Goal: Task Accomplishment & Management: Use online tool/utility

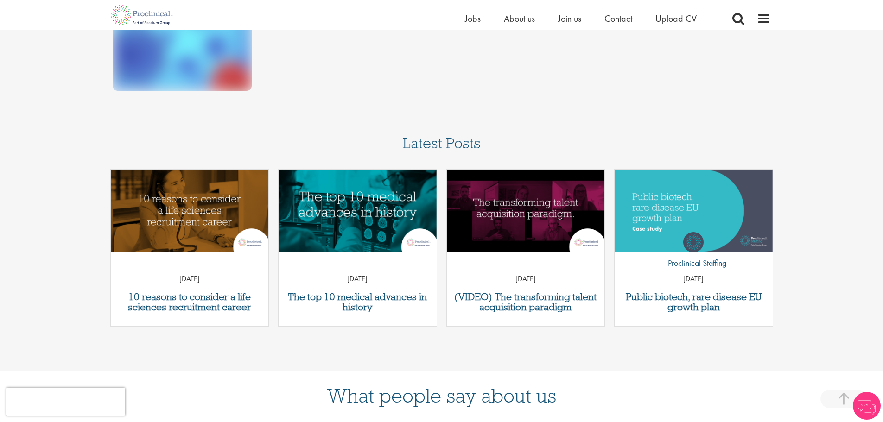
scroll to position [233, 0]
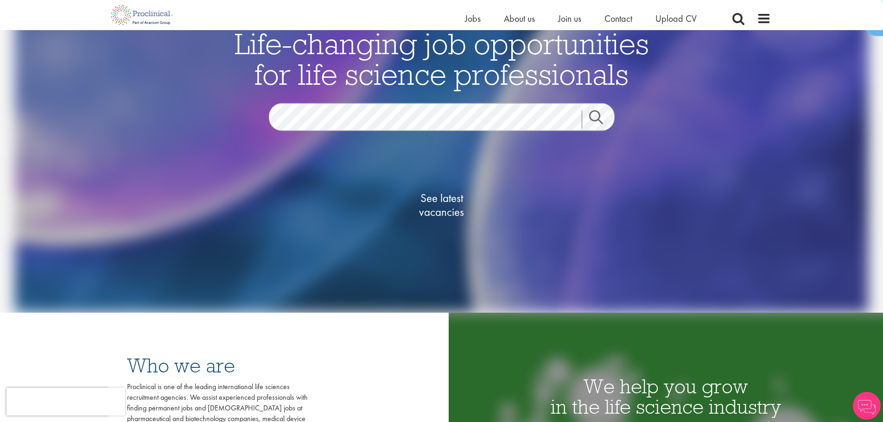
scroll to position [91, 0]
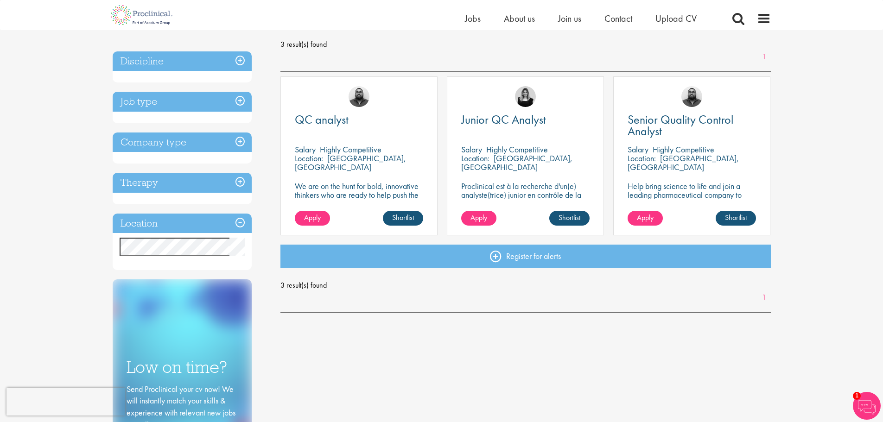
scroll to position [130, 0]
click at [479, 121] on span "Junior QC Analyst" at bounding box center [503, 119] width 85 height 16
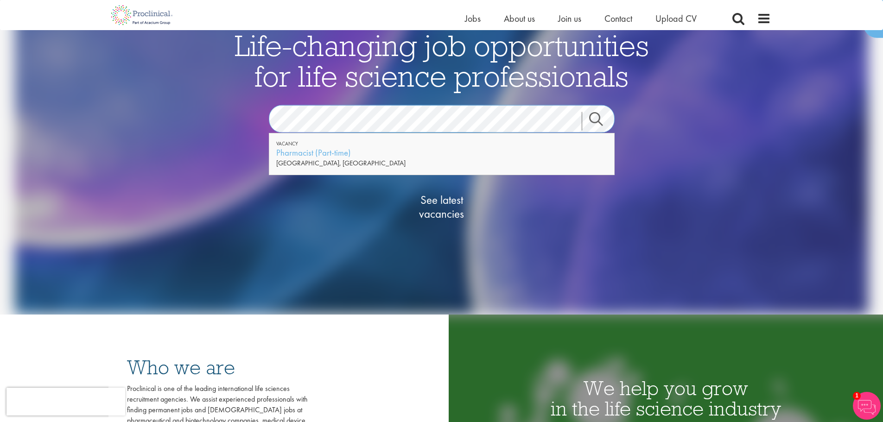
click at [261, 131] on section "Jobs Search" at bounding box center [442, 119] width 450 height 28
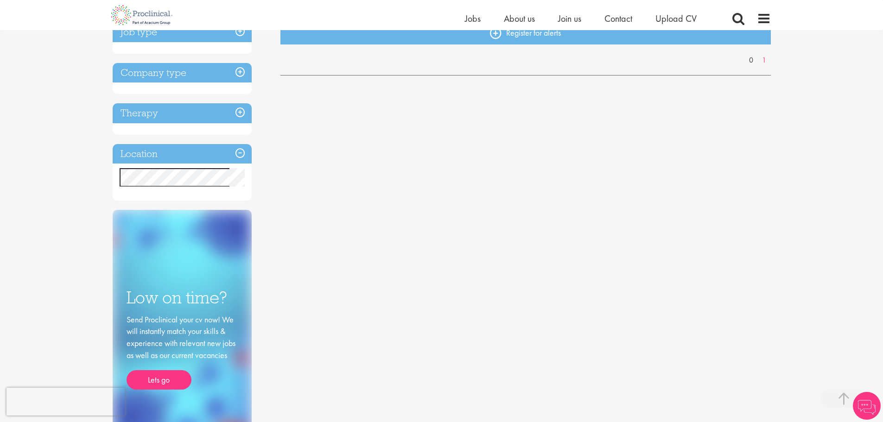
scroll to position [212, 0]
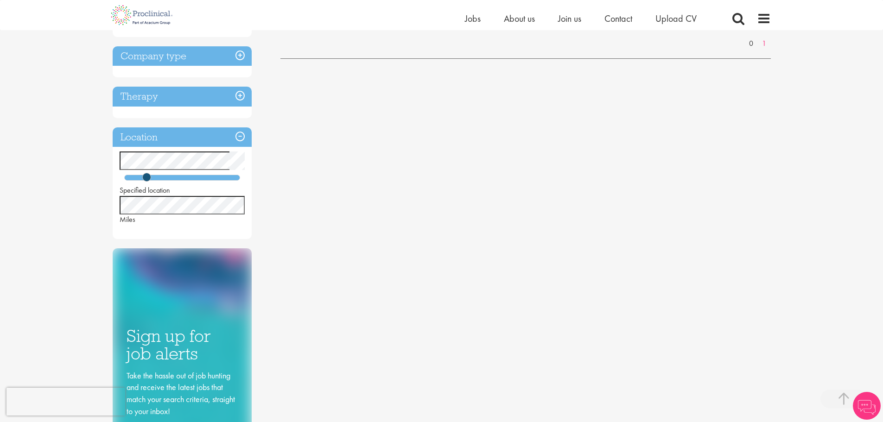
scroll to position [230, 0]
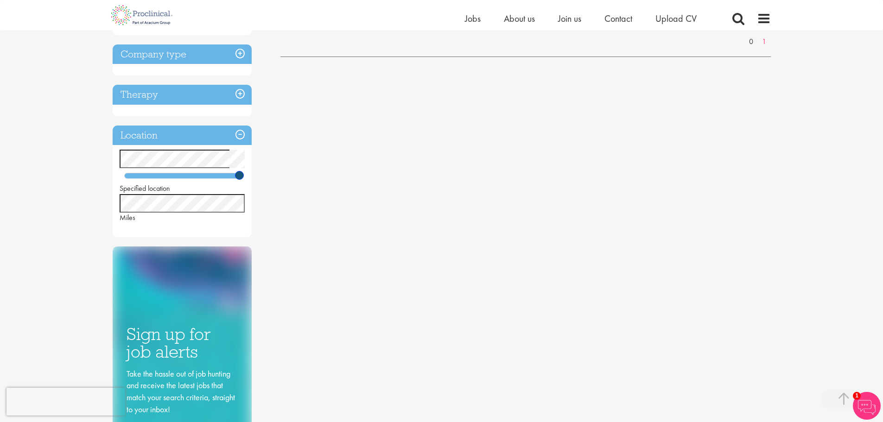
drag, startPoint x: 147, startPoint y: 178, endPoint x: 258, endPoint y: 172, distance: 110.5
click at [258, 172] on div "Keyword: QA/ QC Expert, Pharmaceuticals Remove Discipline Job type Company type…" at bounding box center [190, 179] width 168 height 620
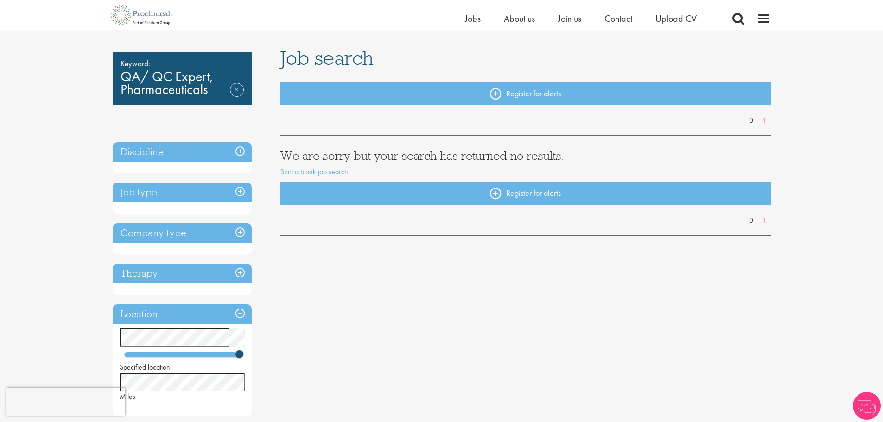
scroll to position [53, 0]
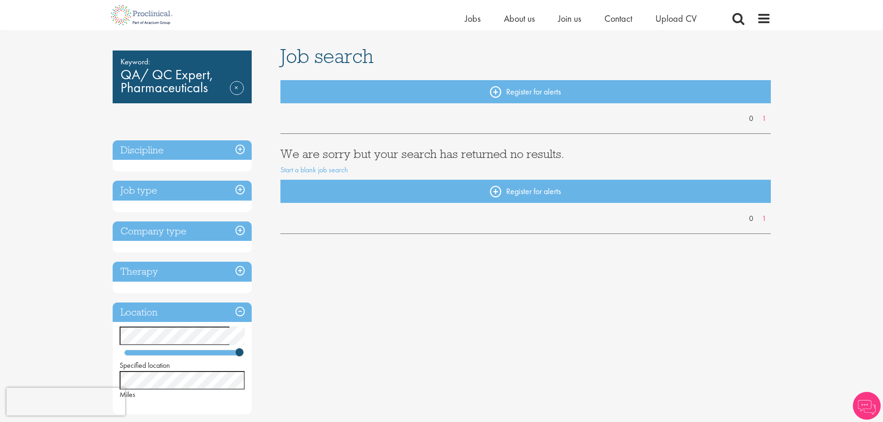
click at [189, 197] on h3 "Job type" at bounding box center [182, 191] width 139 height 20
click at [233, 193] on h3 "Job type" at bounding box center [182, 191] width 139 height 20
click at [239, 191] on h3 "Job type" at bounding box center [182, 191] width 139 height 20
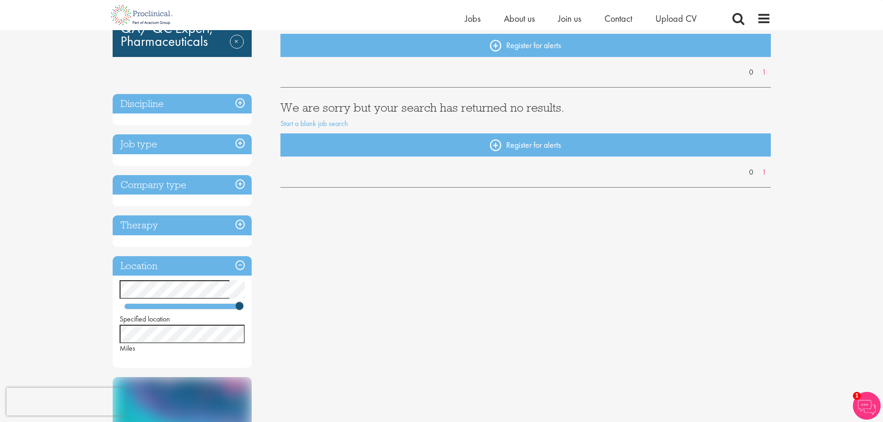
scroll to position [100, 0]
click at [241, 101] on h3 "Discipline" at bounding box center [182, 104] width 139 height 20
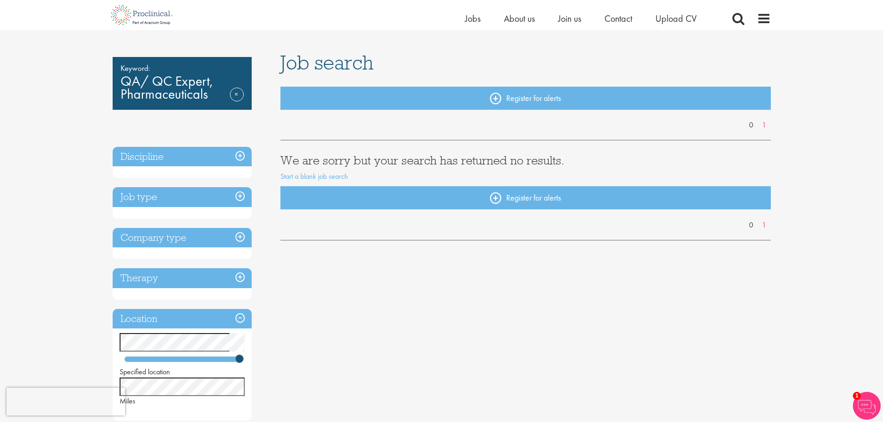
scroll to position [46, 0]
click at [356, 86] on div "Job search Register for alerts 0 1 We are sorry but your search has returned no…" at bounding box center [525, 149] width 504 height 193
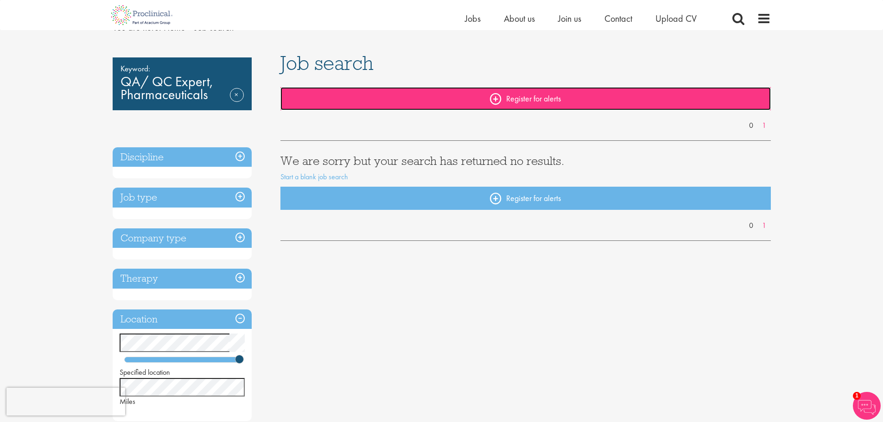
click at [367, 95] on link "Register for alerts" at bounding box center [525, 98] width 490 height 23
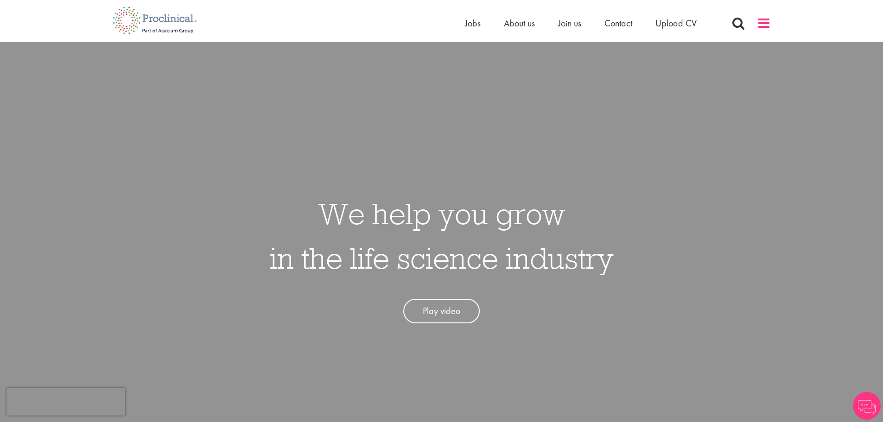
click at [764, 23] on span at bounding box center [764, 23] width 14 height 14
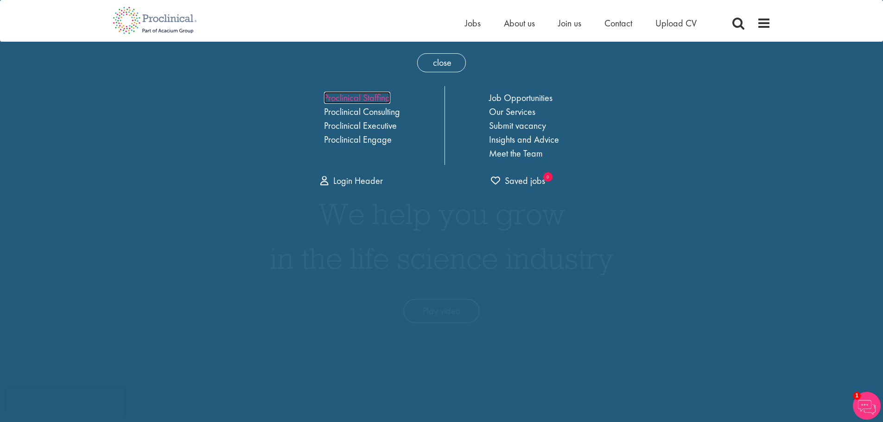
click at [373, 97] on link "Proclinical Staffing" at bounding box center [357, 98] width 66 height 12
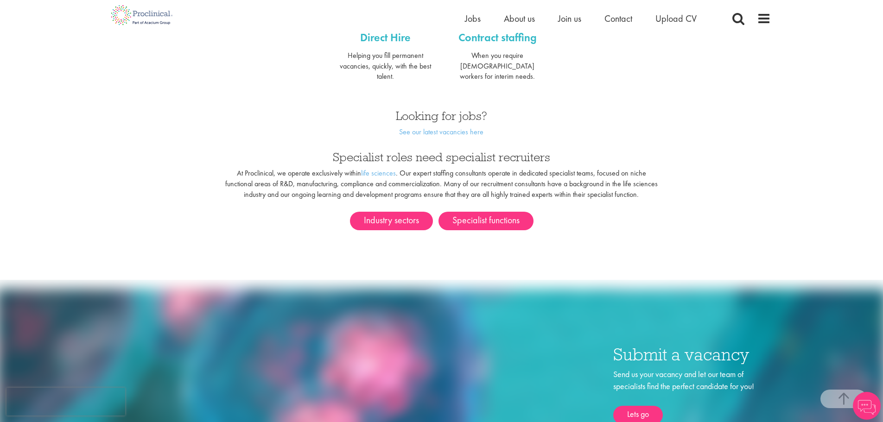
scroll to position [434, 0]
click at [410, 216] on link "Industry sectors" at bounding box center [391, 221] width 83 height 19
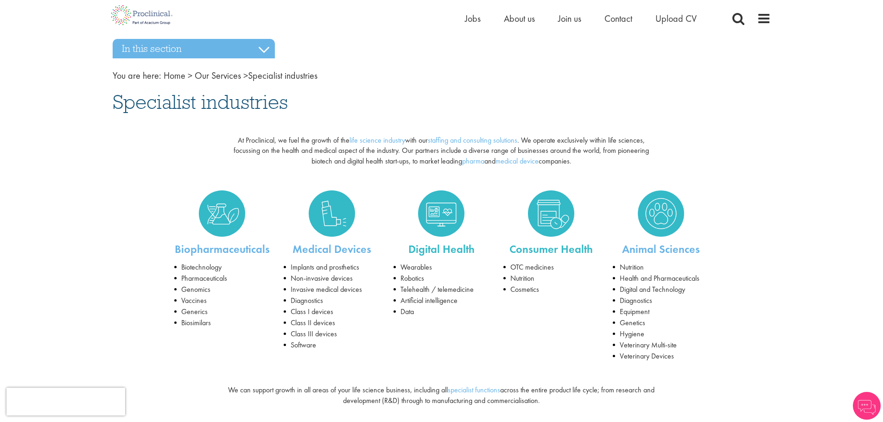
scroll to position [19, 0]
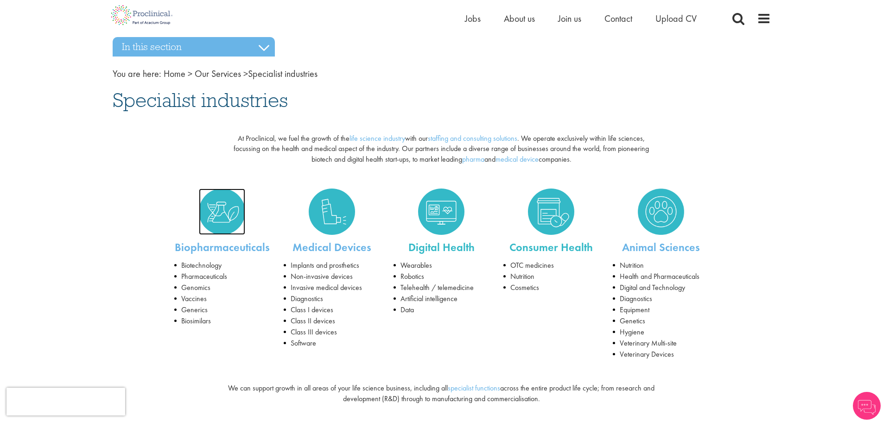
click at [222, 233] on img at bounding box center [222, 212] width 46 height 46
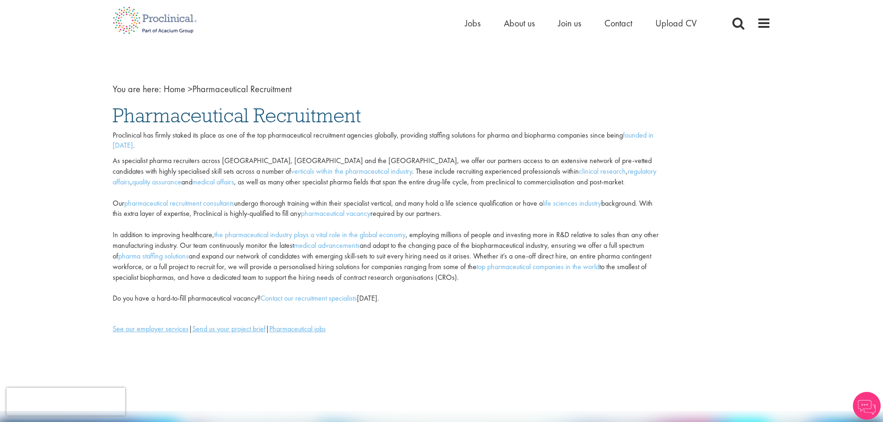
scroll to position [3, 0]
click at [370, 215] on link "pharmaceutical vacancy" at bounding box center [336, 214] width 70 height 10
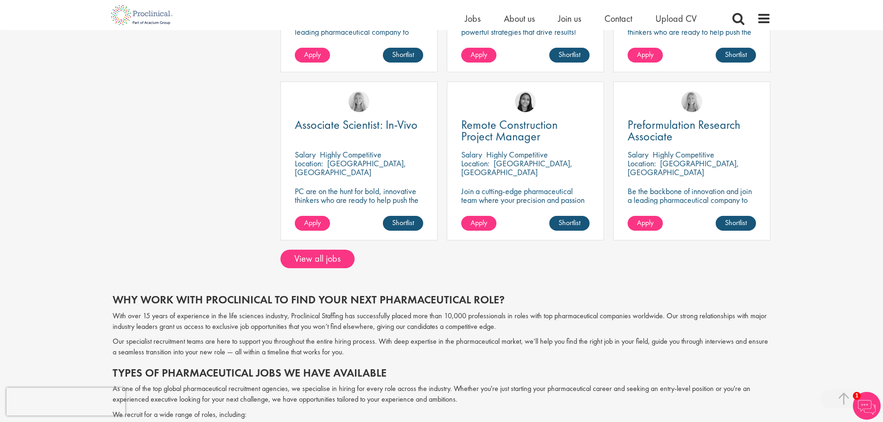
scroll to position [655, 0]
click at [331, 261] on link "View all jobs" at bounding box center [317, 258] width 74 height 19
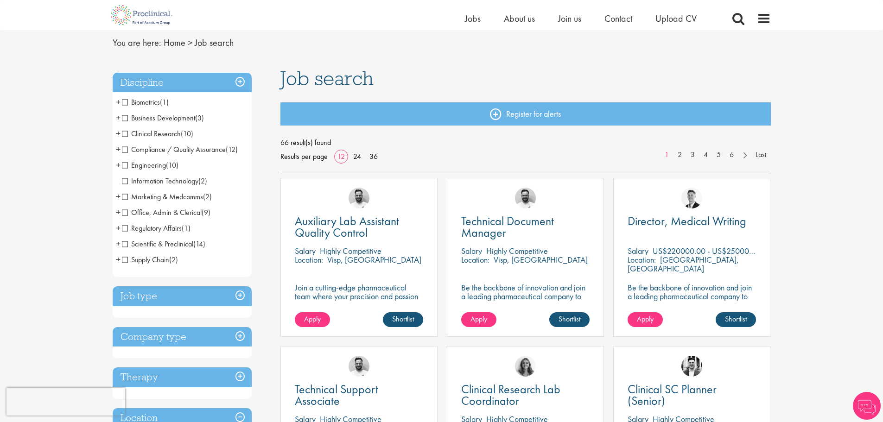
scroll to position [30, 0]
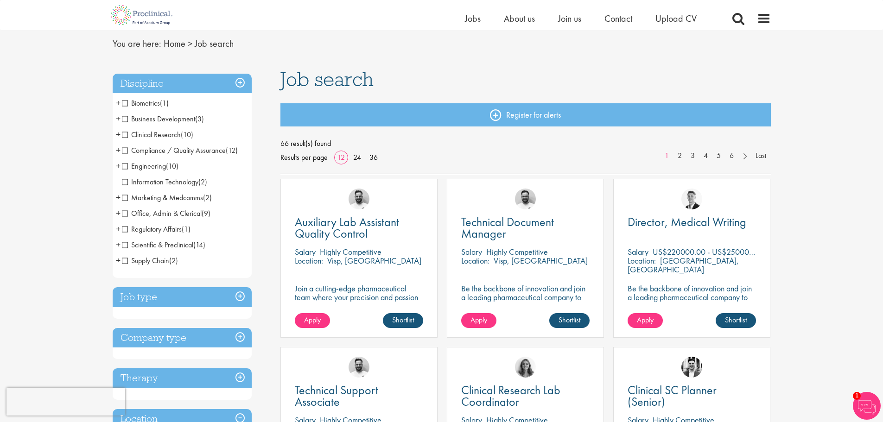
click at [125, 152] on span "Compliance / Quality Assurance" at bounding box center [174, 151] width 104 height 10
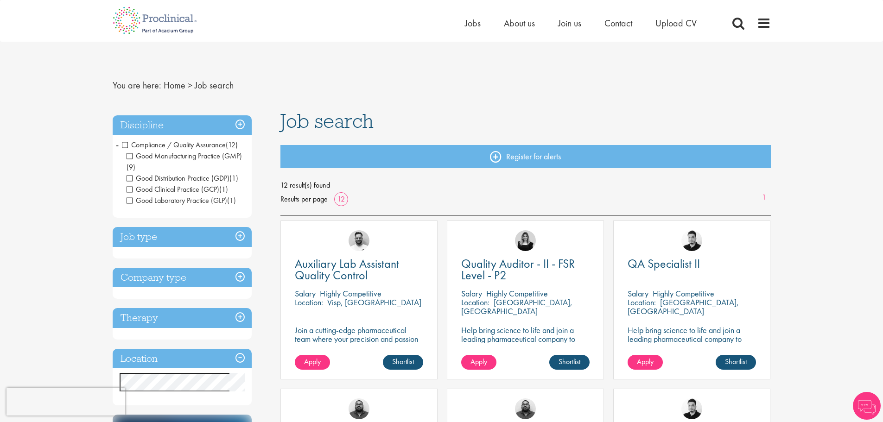
click at [125, 152] on ul "Good Manufacturing Practice (GMP) (9) Good Distribution Practice (GDP) (1) Good…" at bounding box center [182, 179] width 121 height 56
click at [125, 144] on span "Compliance / Quality Assurance" at bounding box center [174, 145] width 104 height 10
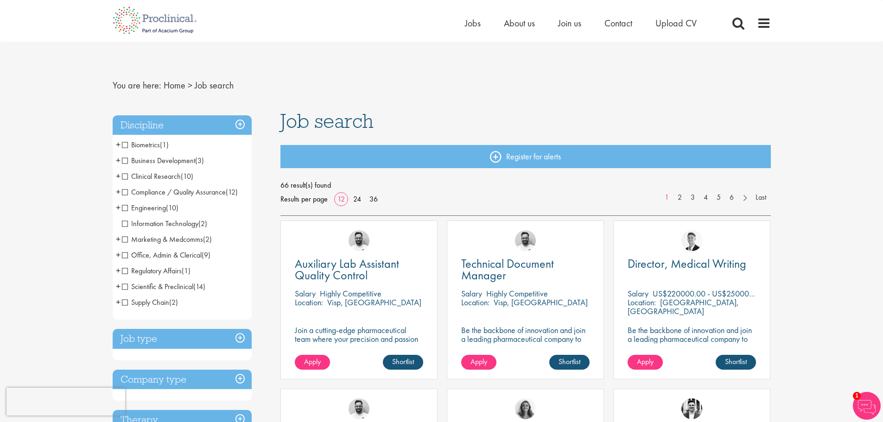
click at [125, 177] on span "Clinical Research" at bounding box center [151, 177] width 59 height 10
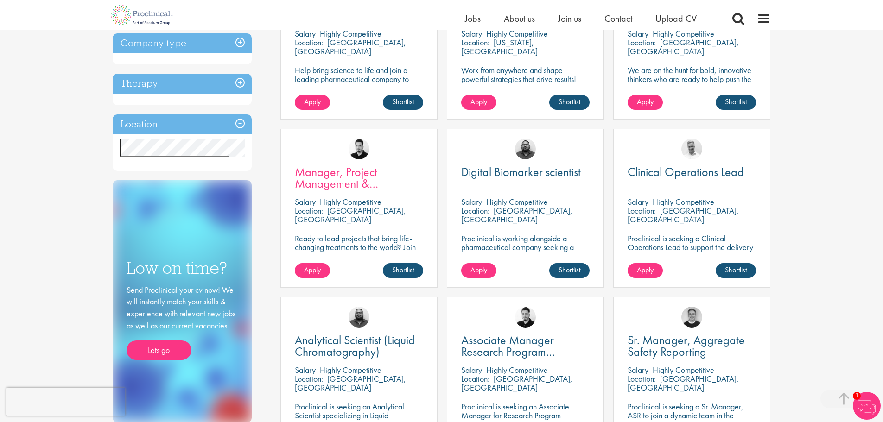
scroll to position [246, 0]
